Goal: Task Accomplishment & Management: Use online tool/utility

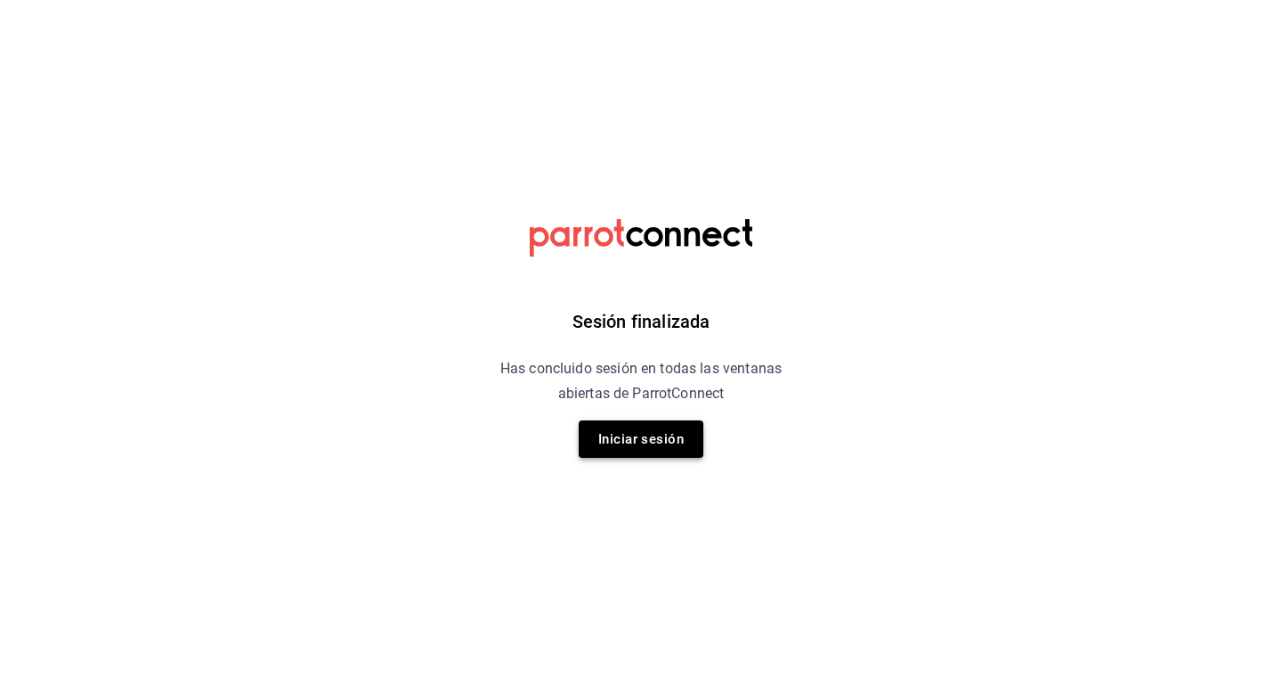
click at [610, 442] on button "Iniciar sesión" at bounding box center [641, 438] width 125 height 37
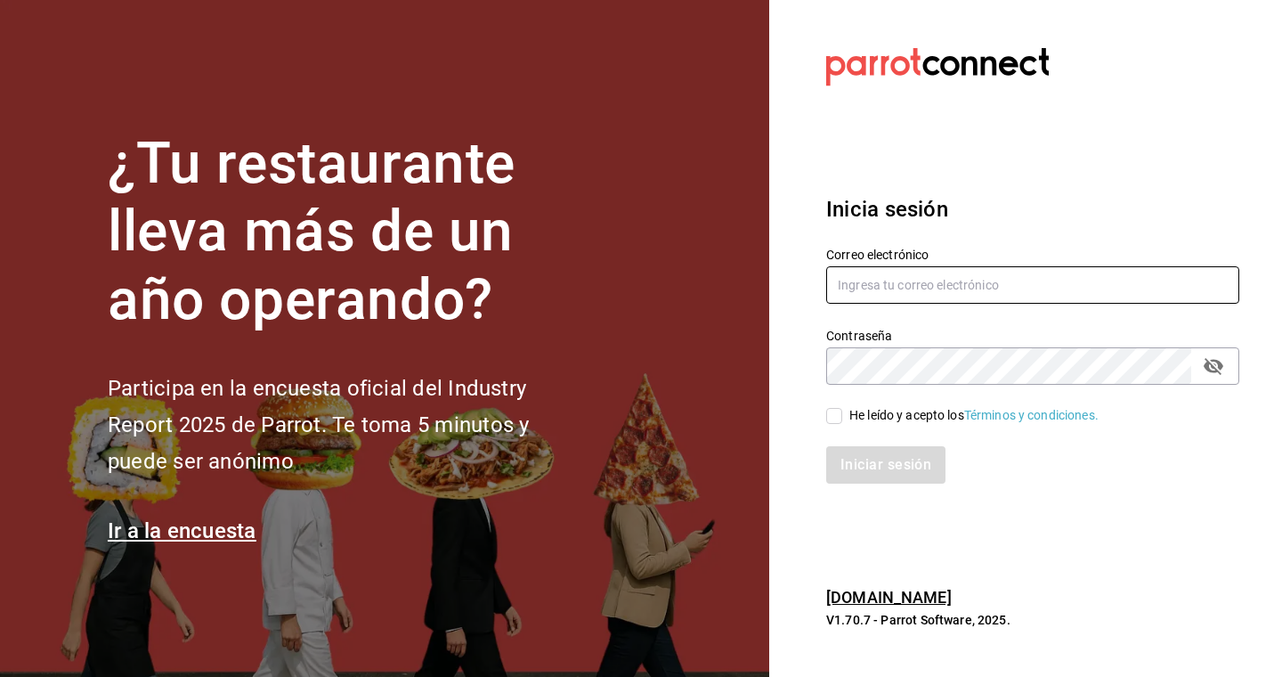
type input "[EMAIL_ADDRESS][DOMAIN_NAME]"
click at [835, 408] on input "He leído y acepto los Términos y condiciones." at bounding box center [834, 416] width 16 height 16
checkbox input "true"
click at [861, 469] on button "Iniciar sesión" at bounding box center [886, 464] width 121 height 37
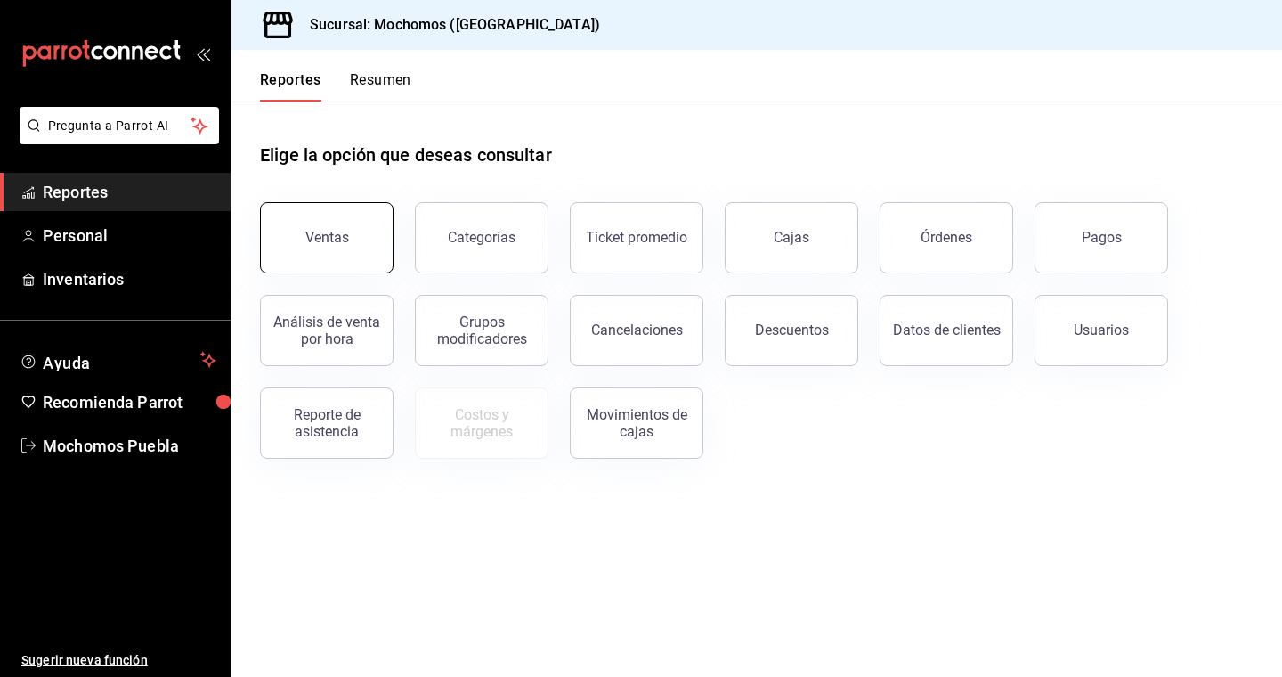
click at [345, 233] on div "Ventas" at bounding box center [327, 237] width 44 height 17
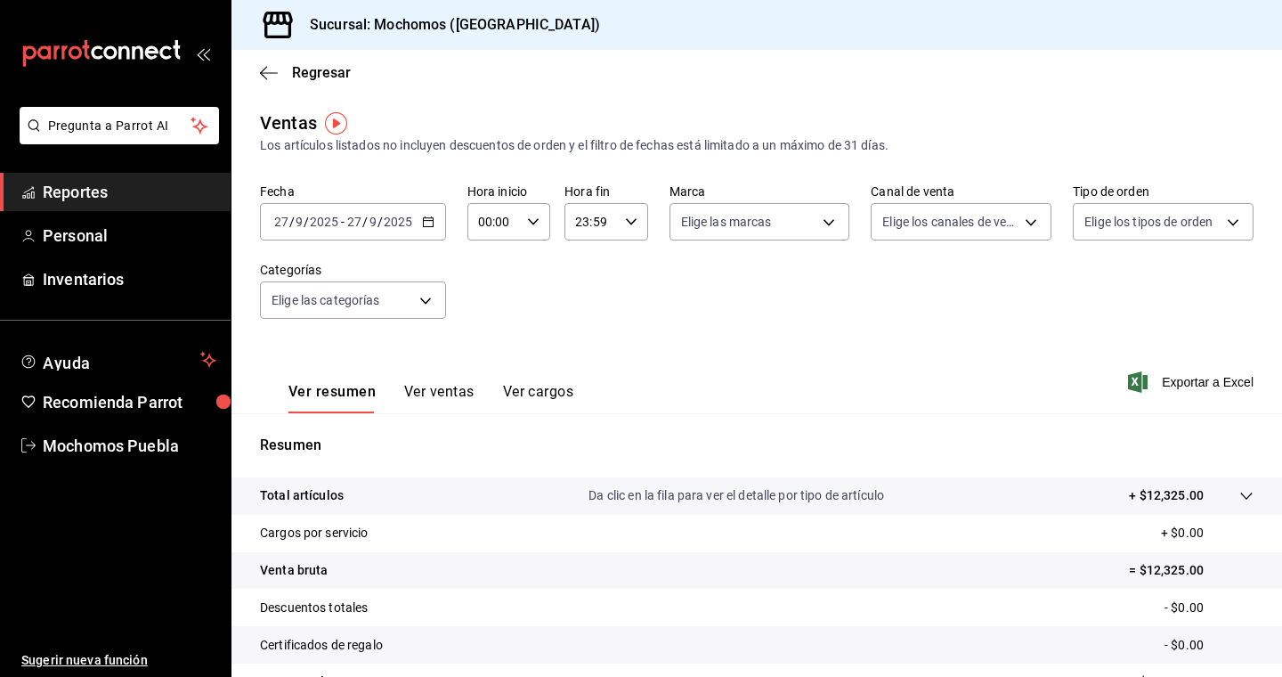
click at [429, 224] on icon "button" at bounding box center [428, 221] width 12 height 12
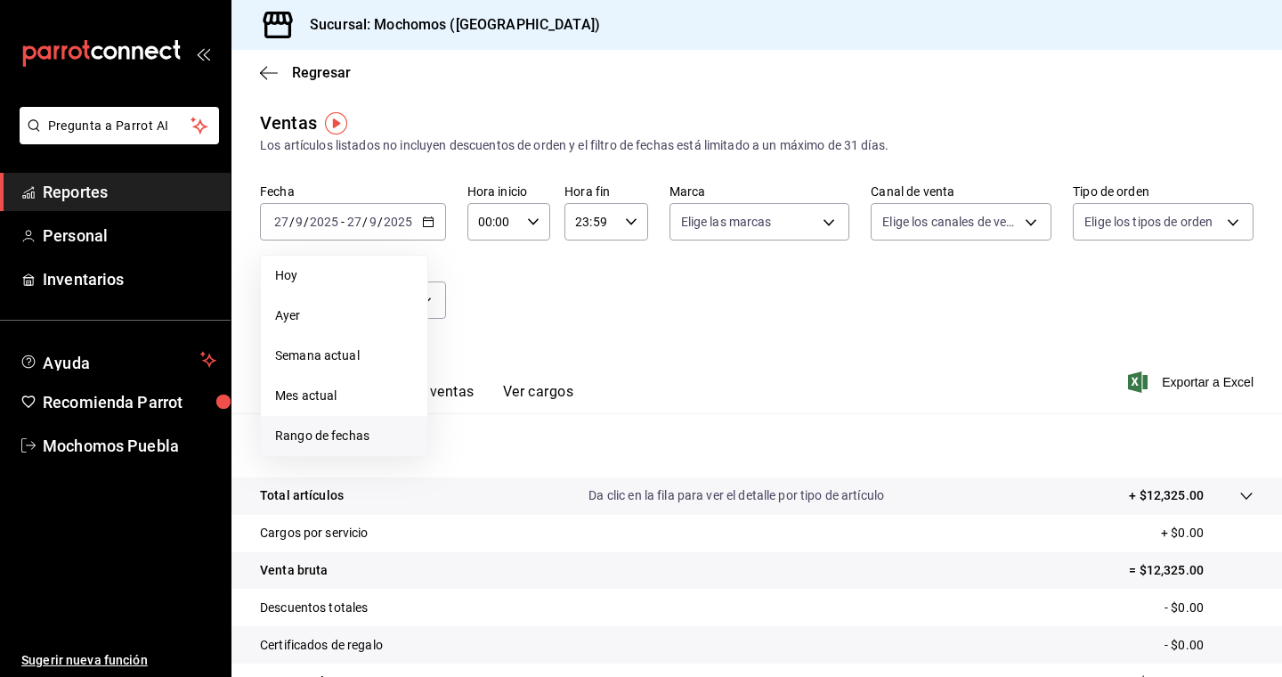
click at [320, 439] on span "Rango de fechas" at bounding box center [344, 435] width 138 height 19
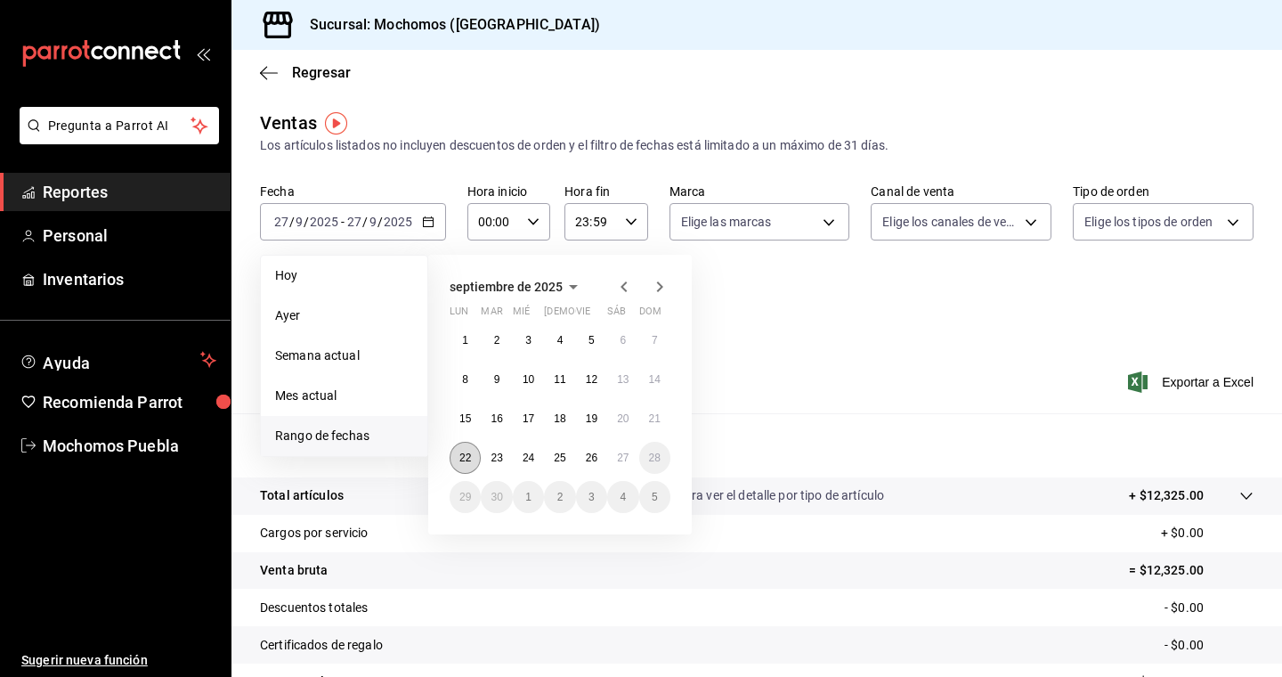
click at [466, 458] on abbr "22" at bounding box center [465, 457] width 12 height 12
click at [630, 461] on button "27" at bounding box center [622, 458] width 31 height 32
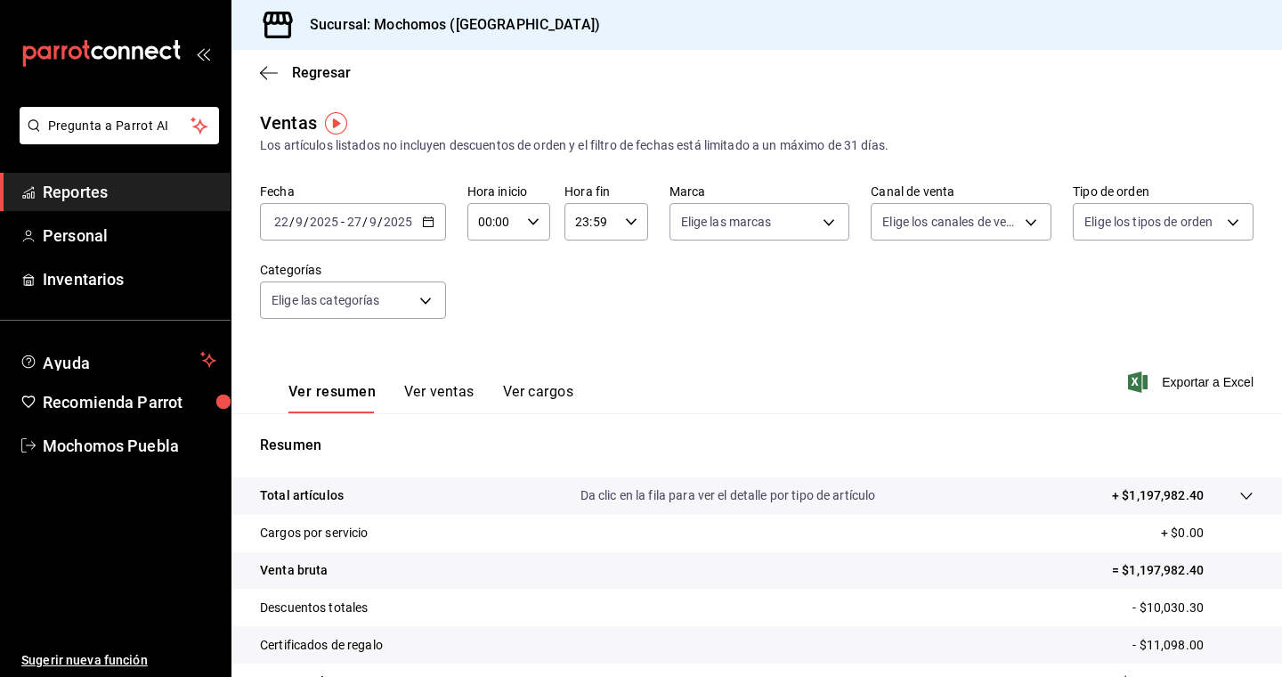
click at [628, 218] on icon "button" at bounding box center [631, 221] width 12 height 12
click at [599, 339] on button "05" at bounding box center [584, 337] width 35 height 36
type input "05:59"
click at [533, 226] on div at bounding box center [641, 338] width 1282 height 677
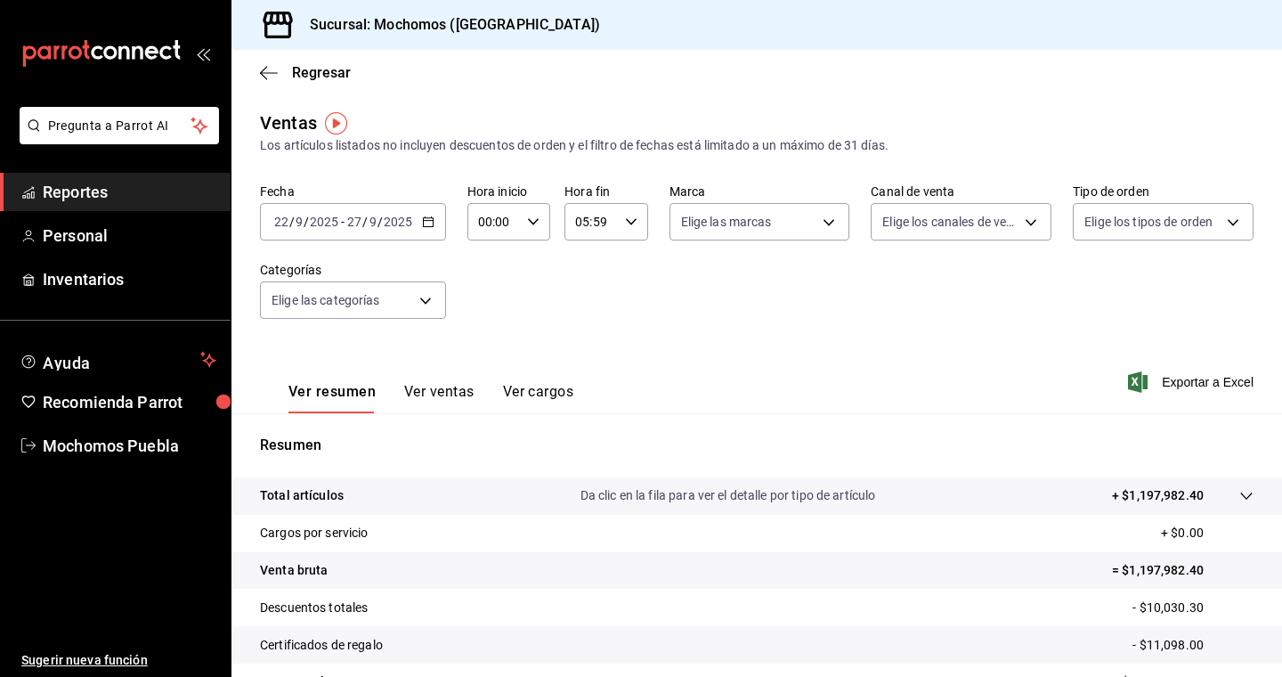
click at [533, 226] on icon "button" at bounding box center [533, 221] width 12 height 12
click at [487, 289] on span "05" at bounding box center [486, 285] width 13 height 14
type input "05:00"
click at [537, 219] on div at bounding box center [641, 338] width 1282 height 677
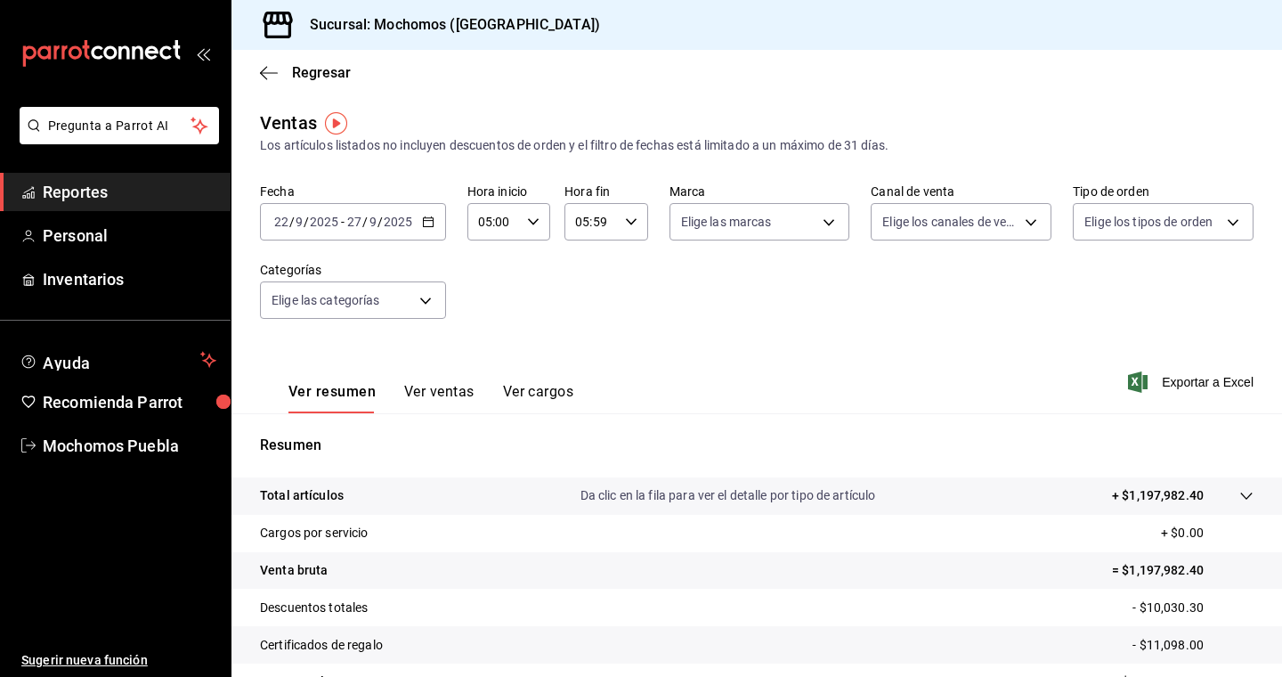
click at [418, 218] on div "2025-09-22 22 / 9 / 2025 - 2025-09-27 27 / 9 / 2025" at bounding box center [353, 221] width 186 height 37
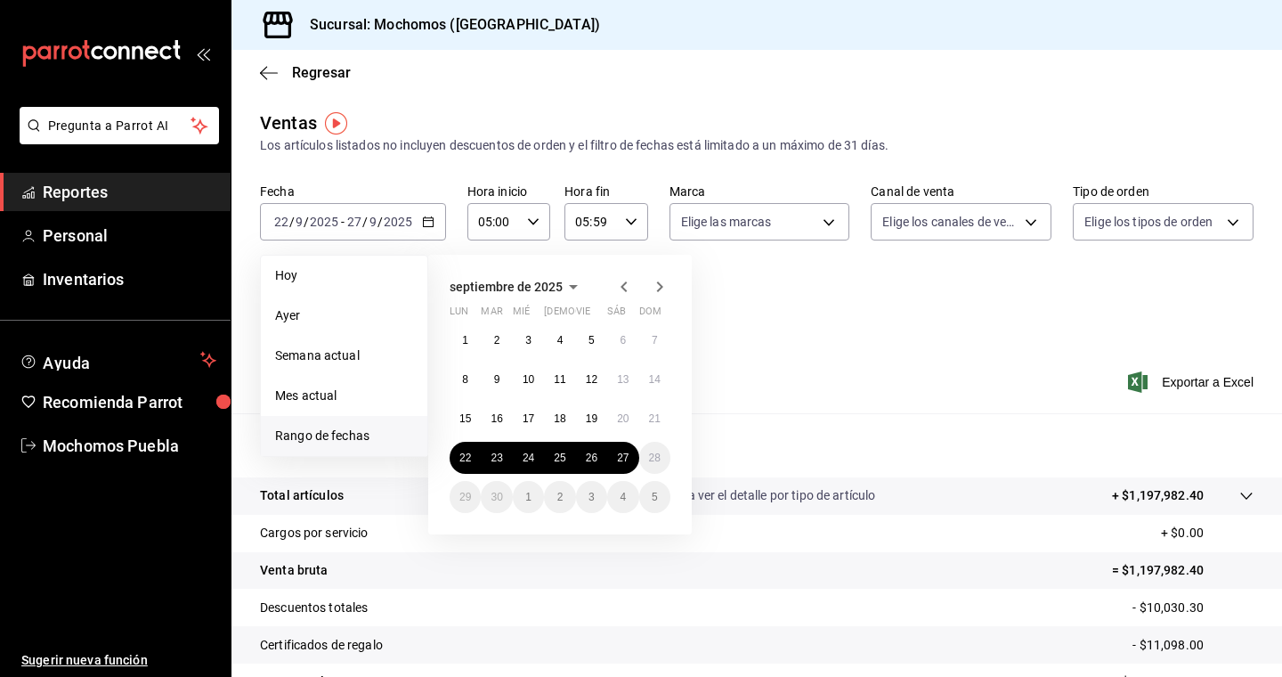
click at [836, 378] on div "Ver resumen Ver ventas Ver cargos Exportar a Excel" at bounding box center [756, 376] width 1050 height 73
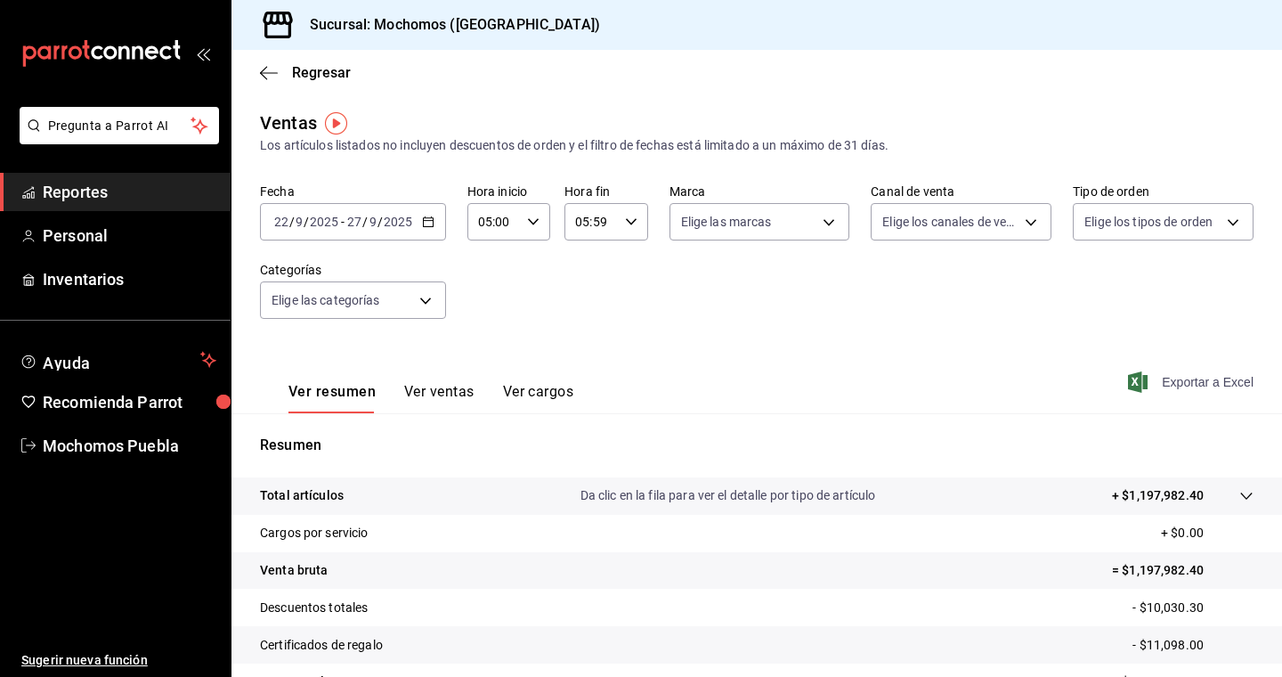
click at [1187, 384] on span "Exportar a Excel" at bounding box center [1193, 381] width 122 height 21
